Goal: Information Seeking & Learning: Learn about a topic

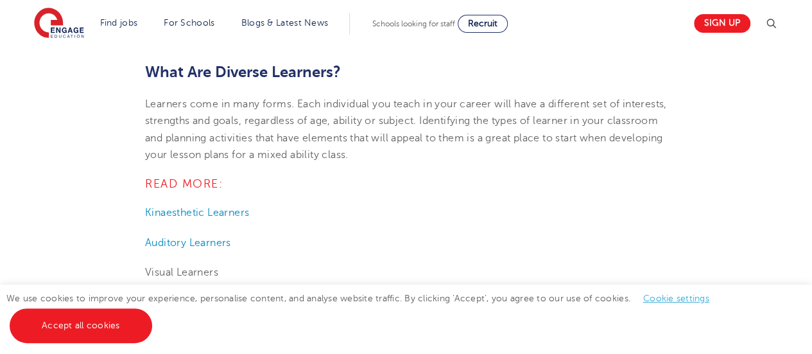
scroll to position [501, 0]
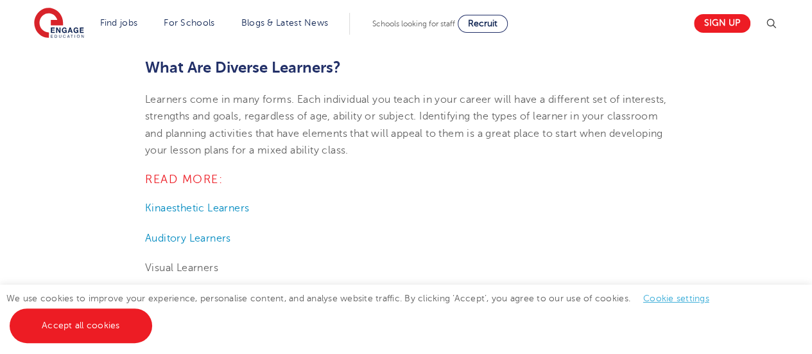
drag, startPoint x: 0, startPoint y: 0, endPoint x: 821, endPoint y: 83, distance: 824.9
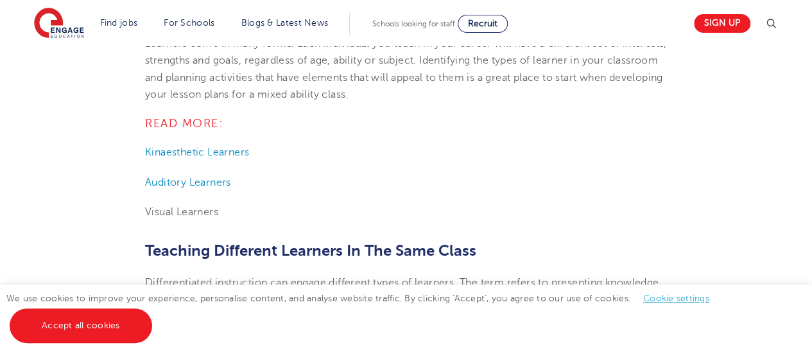
scroll to position [540, 0]
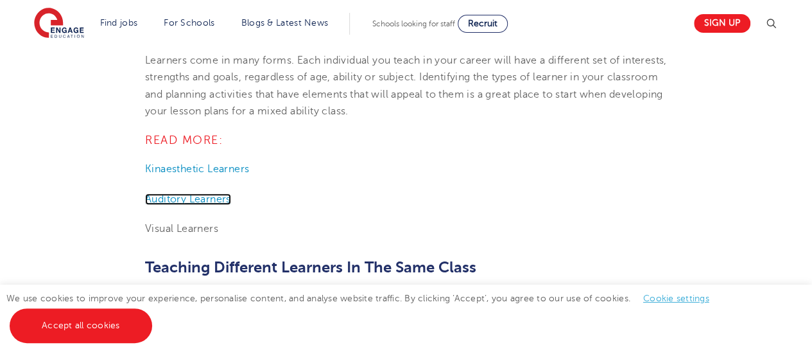
click at [170, 197] on span "Auditory Learners" at bounding box center [188, 199] width 86 height 12
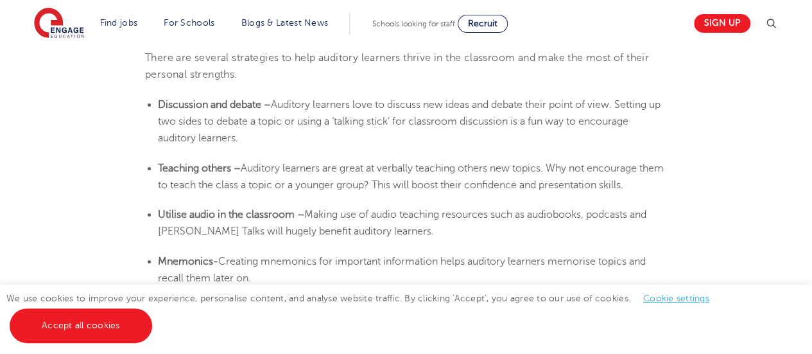
scroll to position [2286, 0]
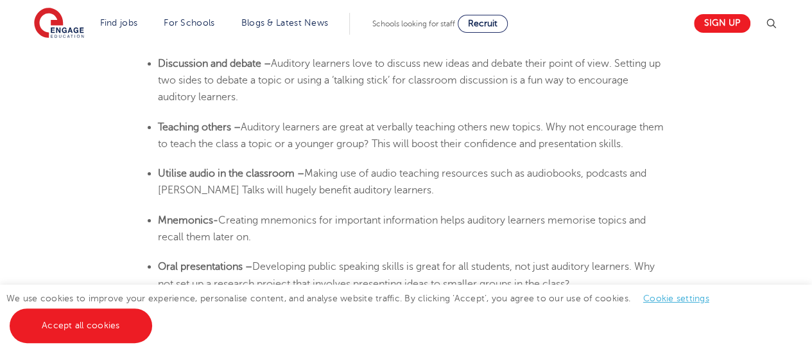
click at [559, 182] on li "Utilise audio in the classroom – Making use of audio teaching resources such as…" at bounding box center [412, 182] width 509 height 34
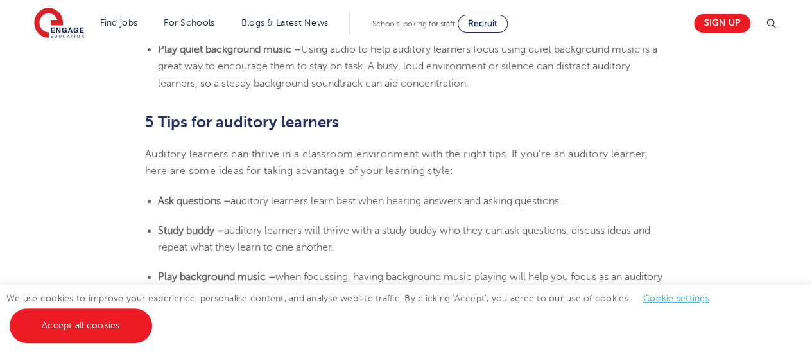
scroll to position [0, 0]
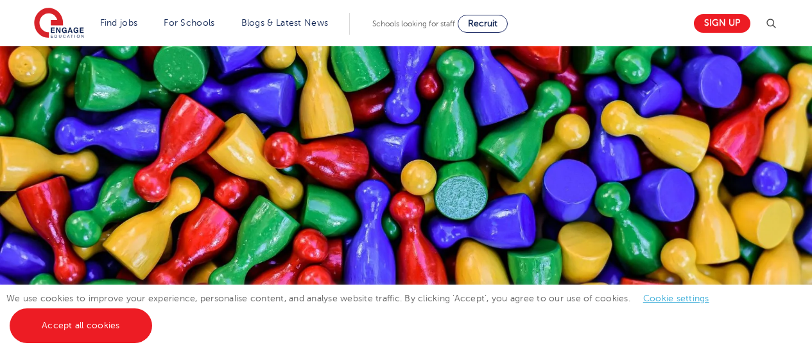
scroll to position [540, 0]
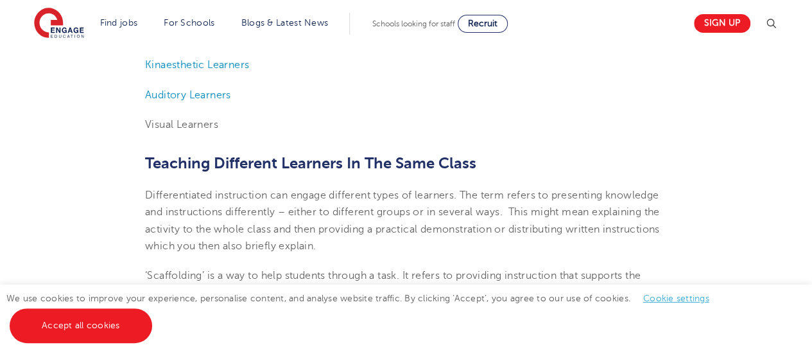
scroll to position [622, 0]
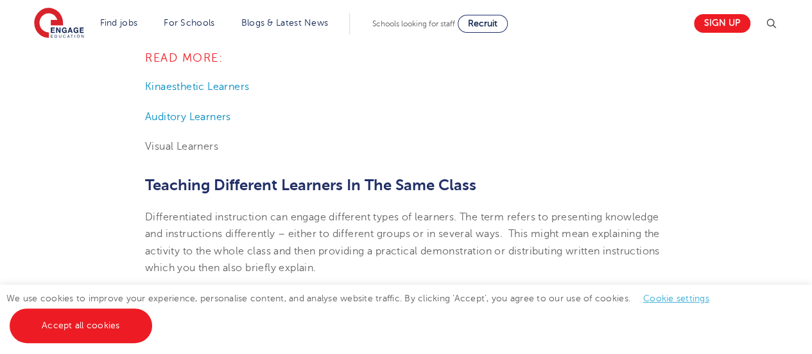
click at [201, 143] on span "Visual Learners" at bounding box center [181, 147] width 73 height 12
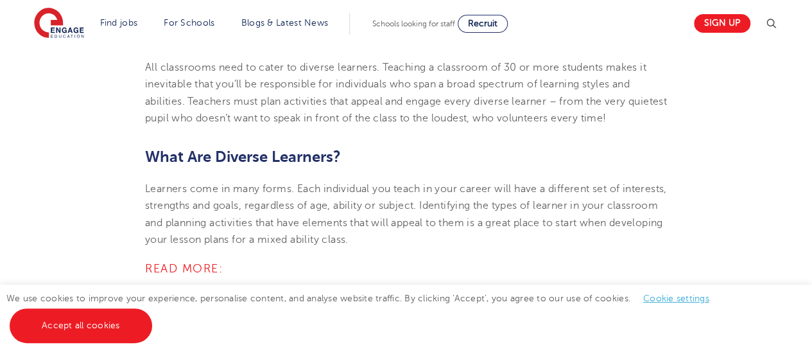
scroll to position [620, 0]
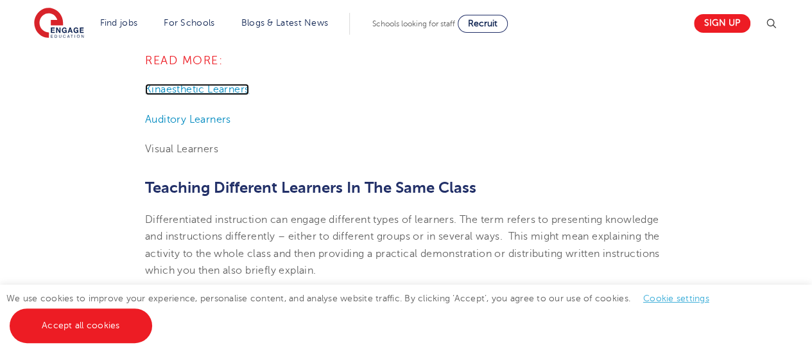
click at [155, 86] on span "Kinaesthetic Learners" at bounding box center [197, 89] width 104 height 12
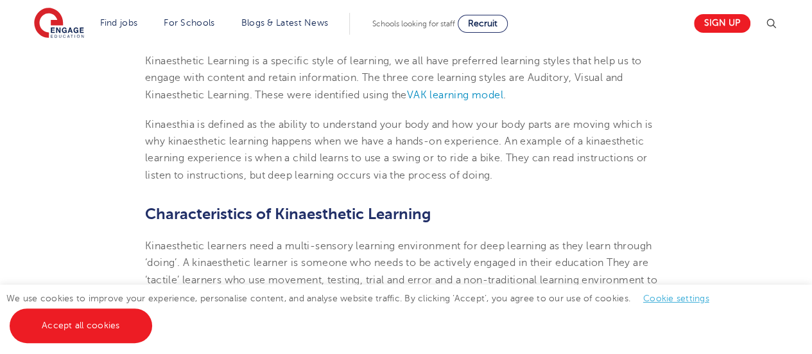
scroll to position [432, 0]
